Goal: Find specific page/section: Find specific page/section

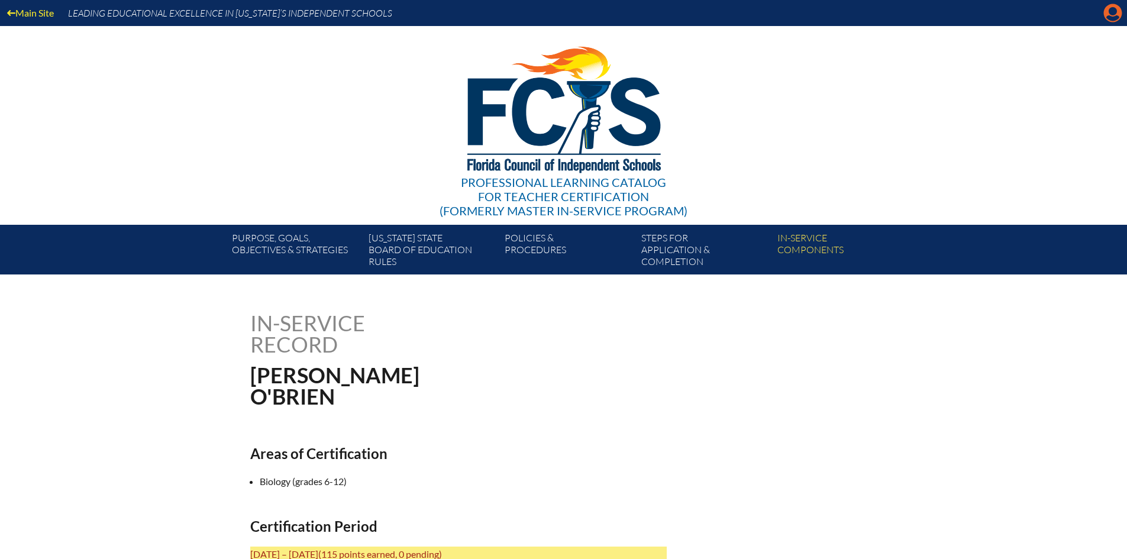
click at [1109, 18] on icon "Manage account" at bounding box center [1112, 13] width 19 height 19
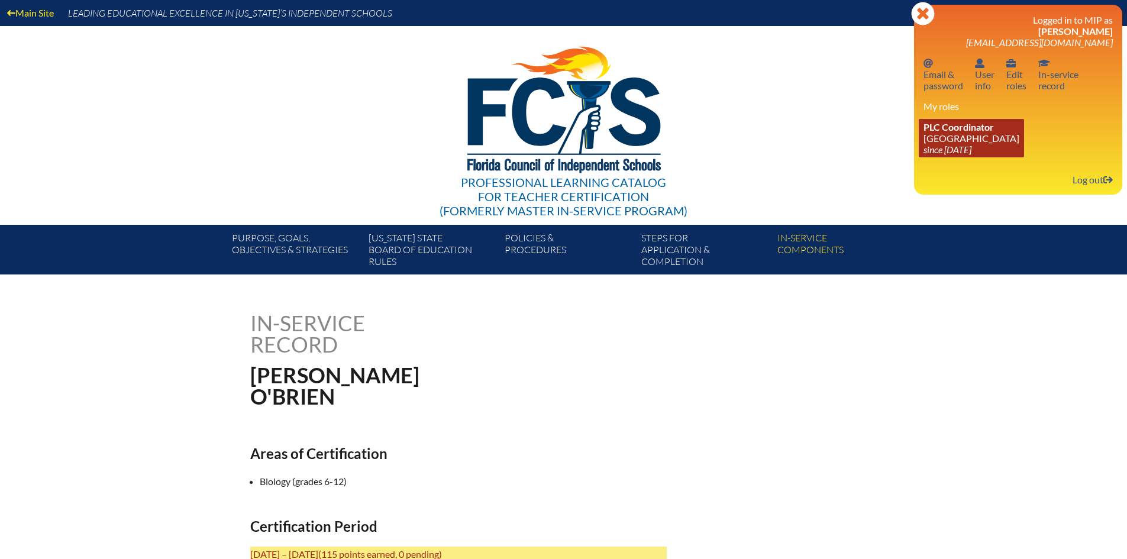
click at [957, 137] on link "PLC Coordinator Pine Crest School since 2016 Aug 15" at bounding box center [970, 138] width 105 height 38
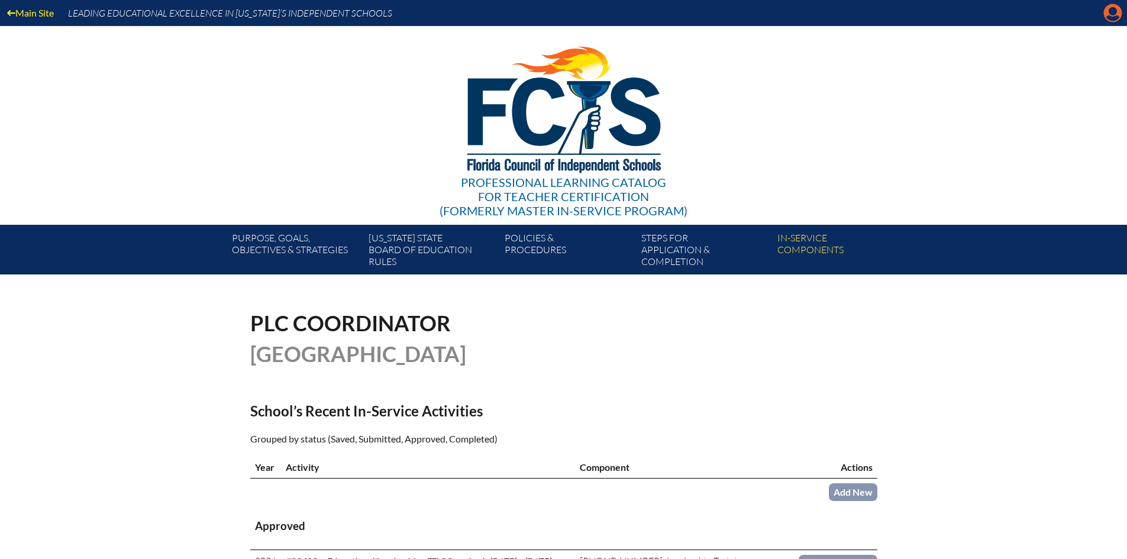
click at [1105, 14] on icon at bounding box center [1113, 13] width 18 height 18
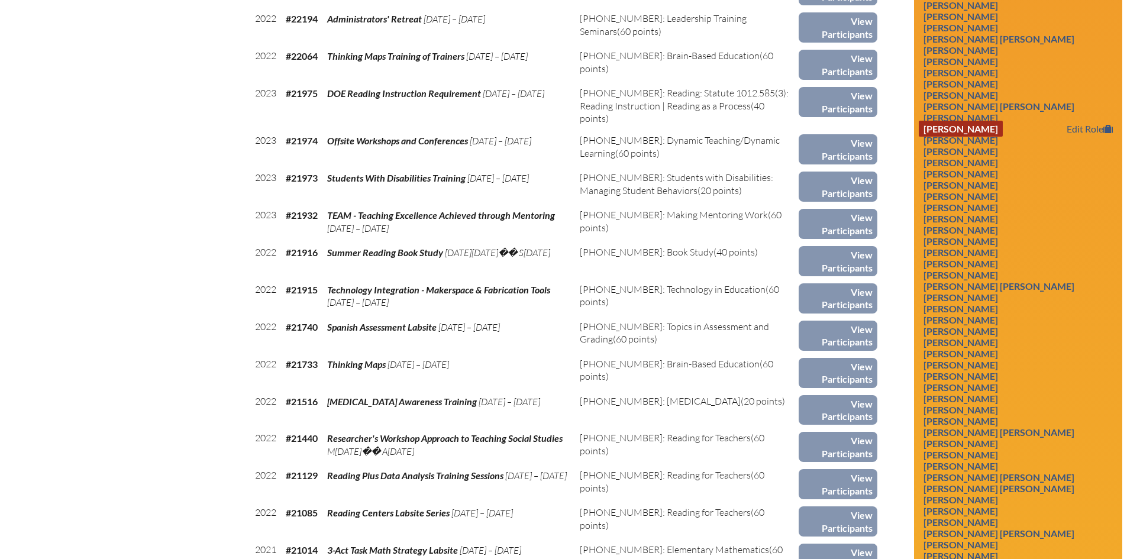
scroll to position [2780, 0]
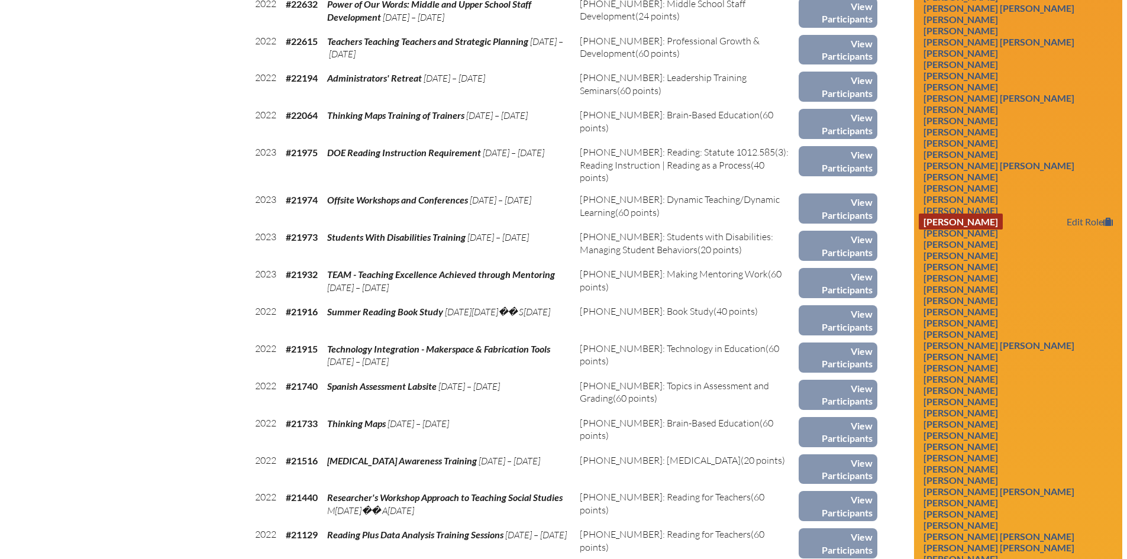
click at [952, 229] on link "[PERSON_NAME]" at bounding box center [960, 221] width 84 height 16
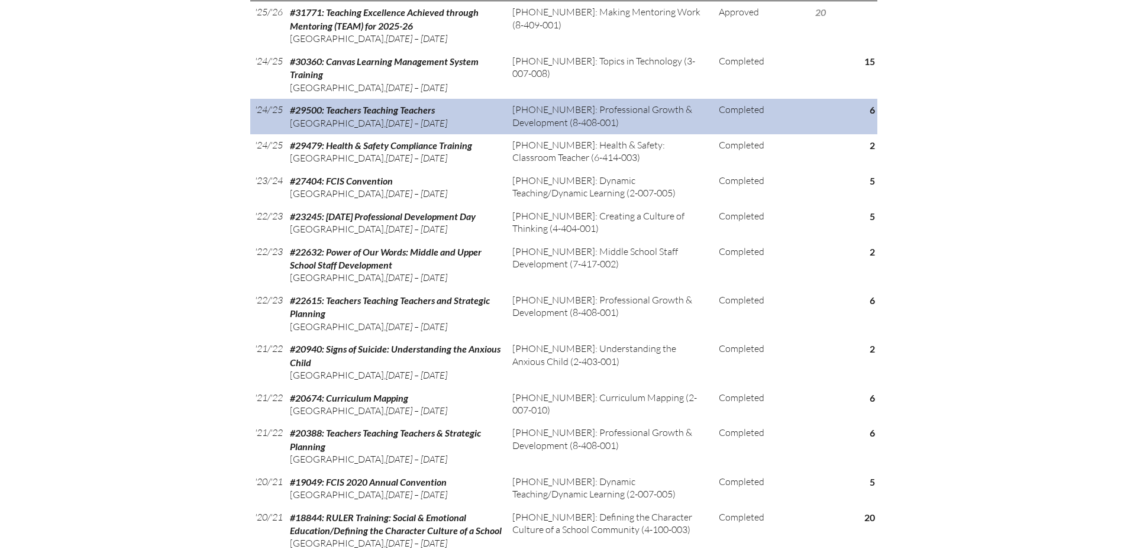
scroll to position [591, 0]
